Goal: Transaction & Acquisition: Purchase product/service

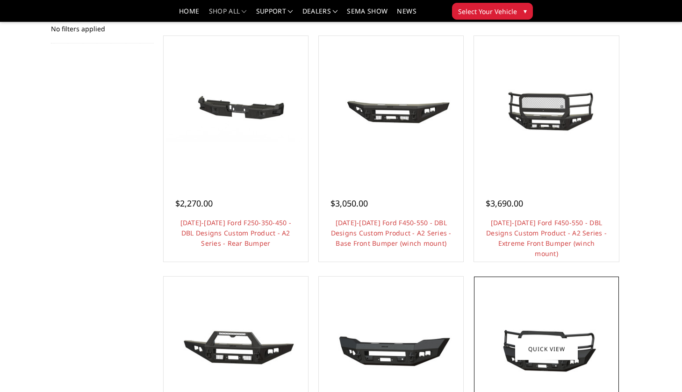
scroll to position [141, 0]
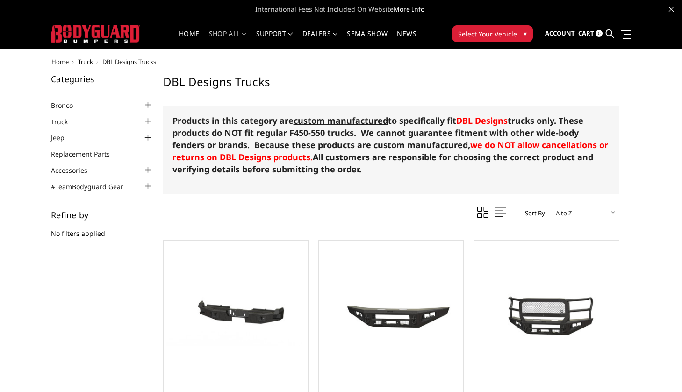
scroll to position [0, 0]
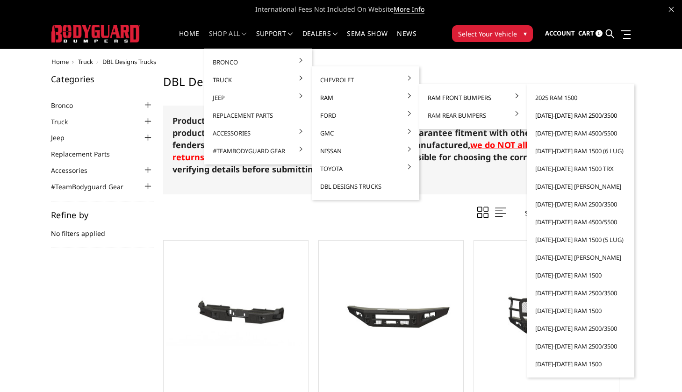
click at [559, 115] on link "[DATE]-[DATE] Ram 2500/3500" at bounding box center [580, 116] width 100 height 18
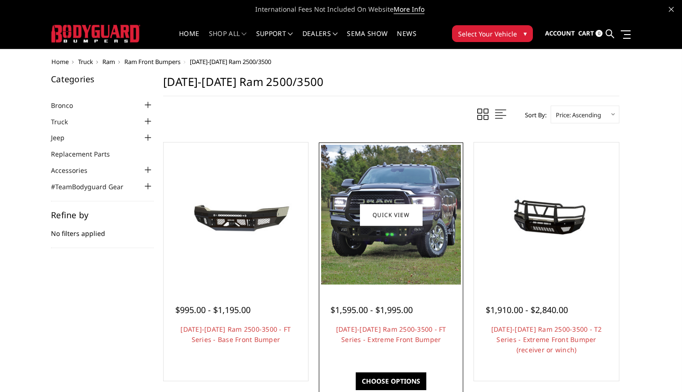
click at [437, 222] on img at bounding box center [391, 215] width 140 height 140
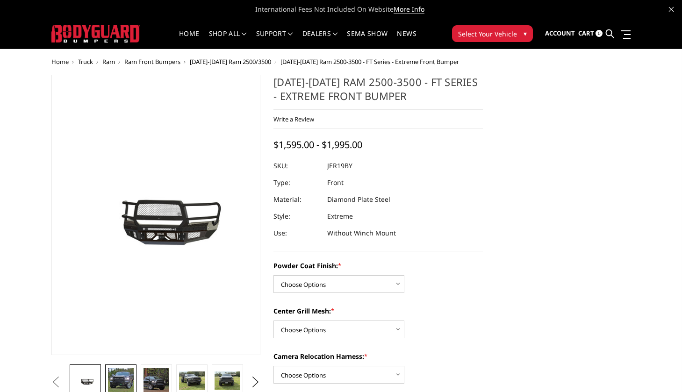
click at [121, 383] on img at bounding box center [120, 380] width 25 height 25
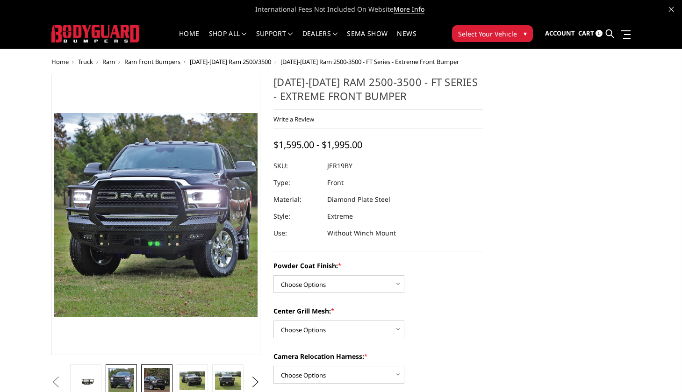
click at [160, 380] on img at bounding box center [156, 380] width 25 height 25
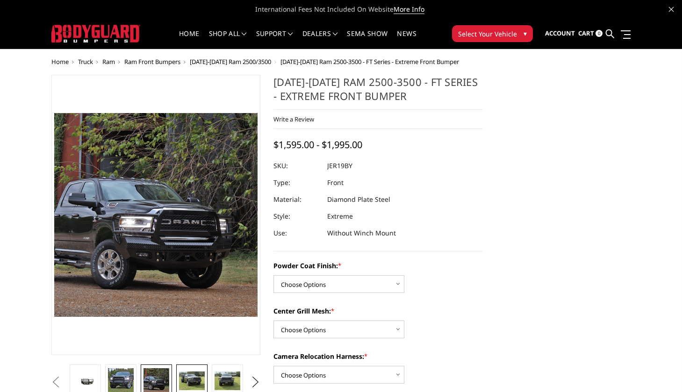
click at [189, 382] on img at bounding box center [191, 380] width 25 height 19
